Goal: Transaction & Acquisition: Purchase product/service

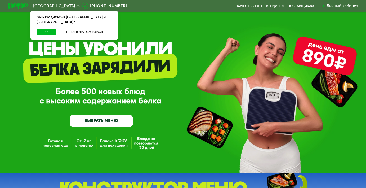
click at [0, 125] on div "GrowFood — доставка правильного питания ВЫБРАТЬ МЕНЮ" at bounding box center [183, 93] width 366 height 69
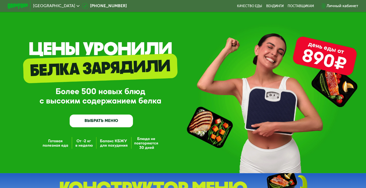
click at [48, 3] on div "[GEOGRAPHIC_DATA]" at bounding box center [56, 5] width 52 height 9
click at [47, 6] on div "[GEOGRAPHIC_DATA]" at bounding box center [56, 6] width 46 height 4
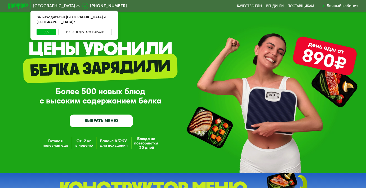
click at [70, 29] on button "Нет, я в другом городе" at bounding box center [85, 32] width 54 height 6
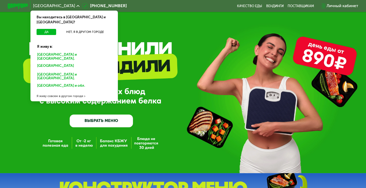
click at [0, 107] on div "GrowFood — доставка правильного питания ВЫБРАТЬ МЕНЮ" at bounding box center [183, 93] width 366 height 69
